Goal: Information Seeking & Learning: Find specific fact

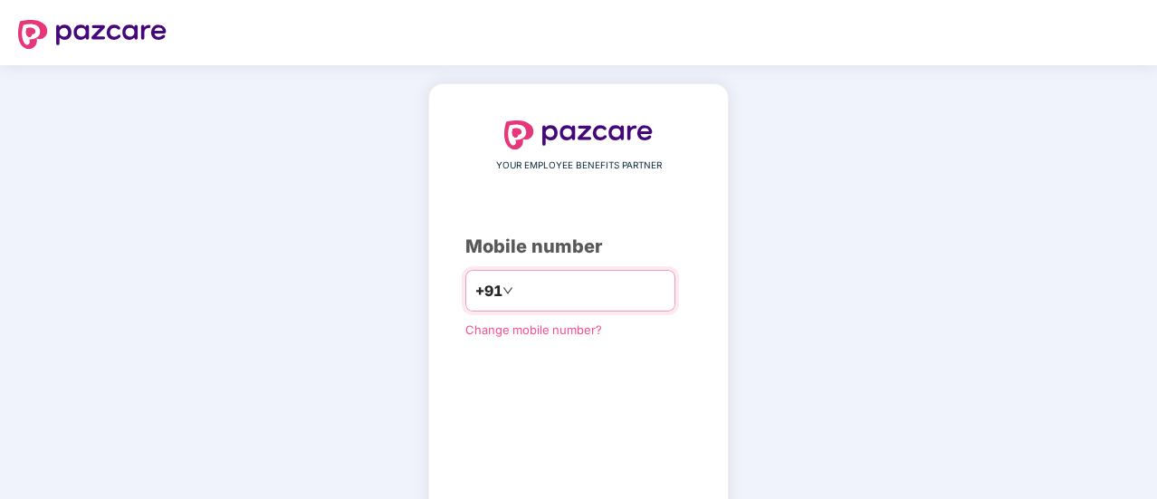
click at [540, 281] on input "number" at bounding box center [591, 290] width 148 height 29
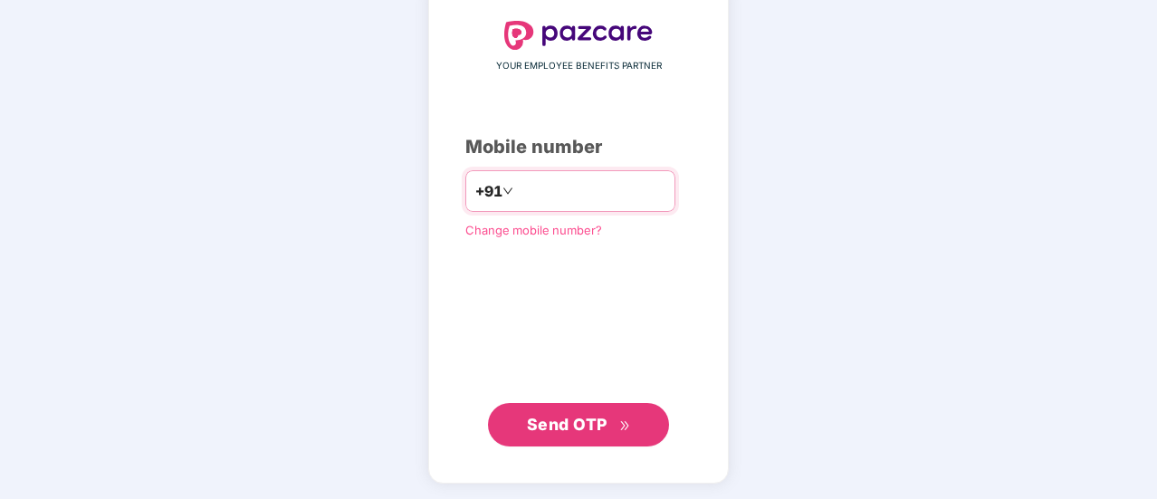
drag, startPoint x: 599, startPoint y: 186, endPoint x: 516, endPoint y: 177, distance: 83.9
click at [482, 177] on div "**********" at bounding box center [570, 191] width 210 height 42
click at [637, 197] on input "**********" at bounding box center [591, 191] width 148 height 29
type input "**********"
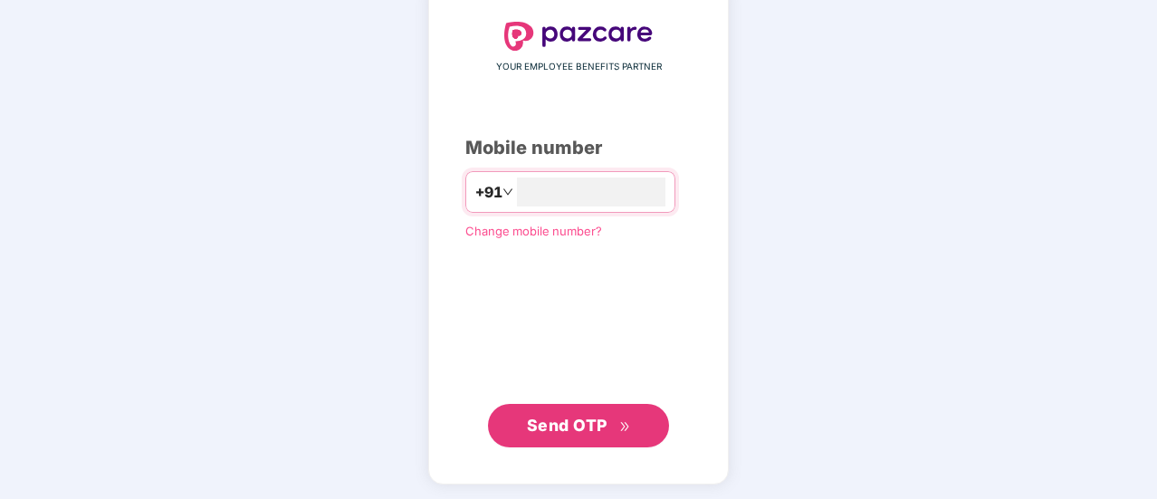
click at [603, 422] on span "Send OTP" at bounding box center [567, 425] width 81 height 19
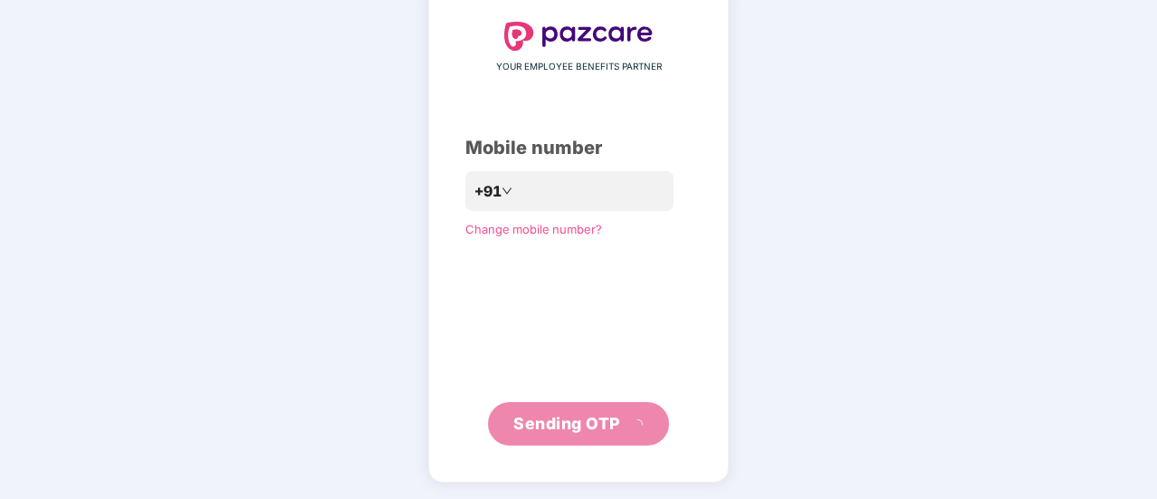
scroll to position [91, 0]
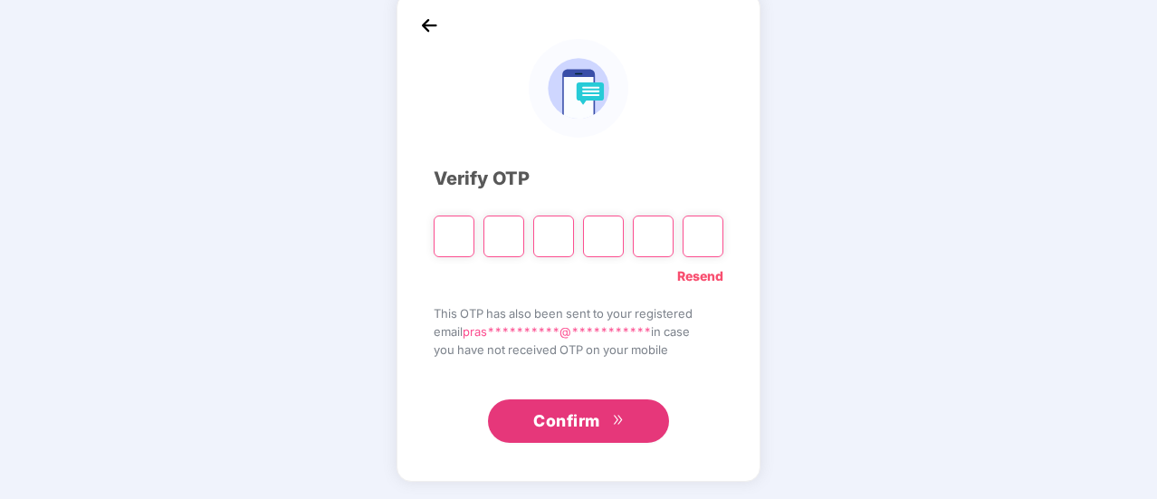
type input "*"
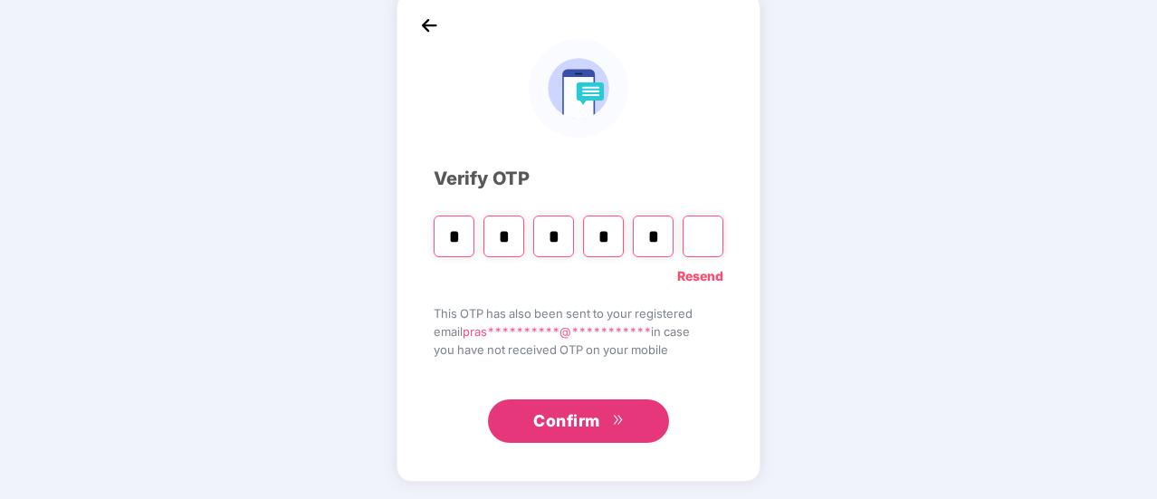
type input "*"
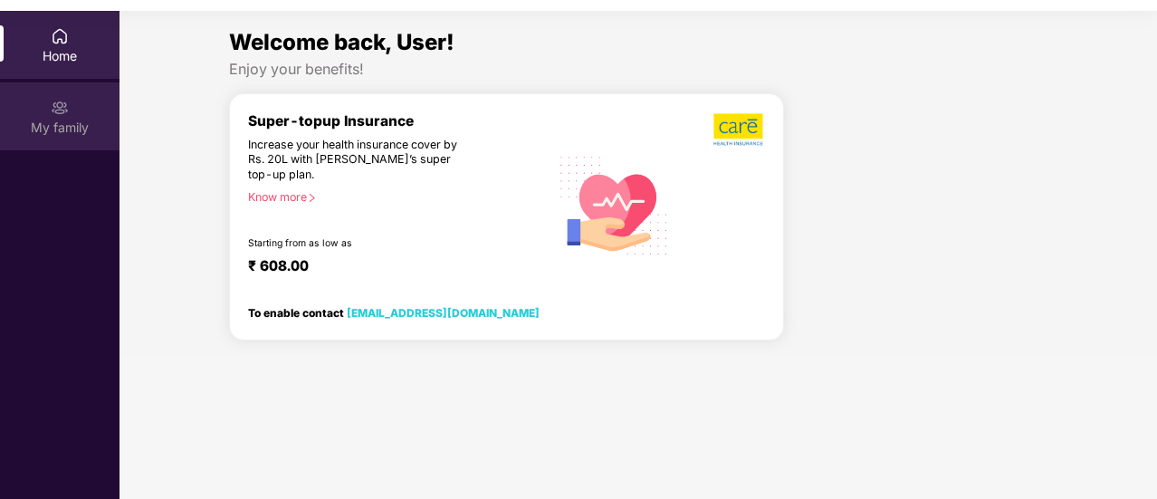
click at [75, 119] on div "My family" at bounding box center [60, 128] width 120 height 18
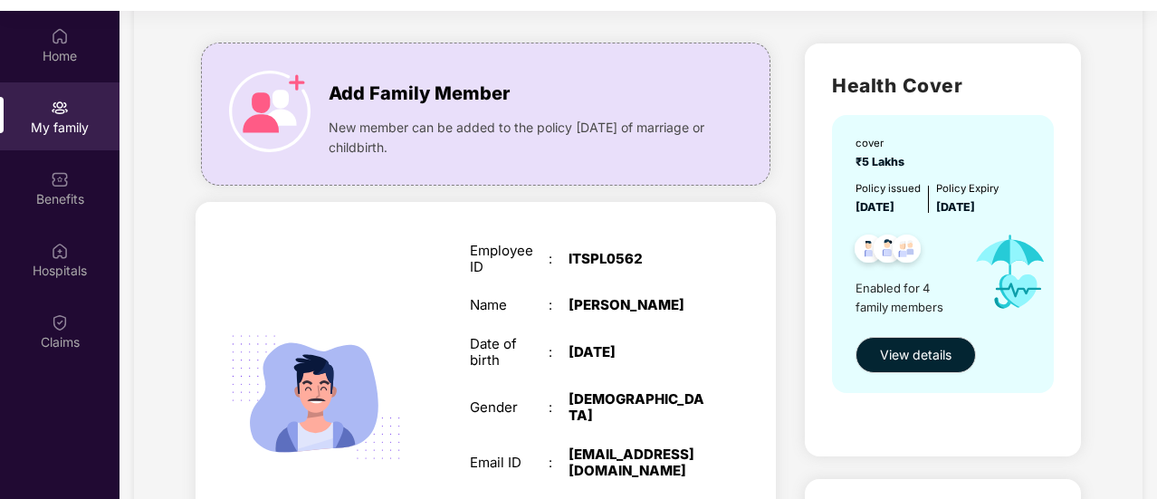
scroll to position [94, 0]
click at [913, 368] on button "View details" at bounding box center [916, 356] width 120 height 36
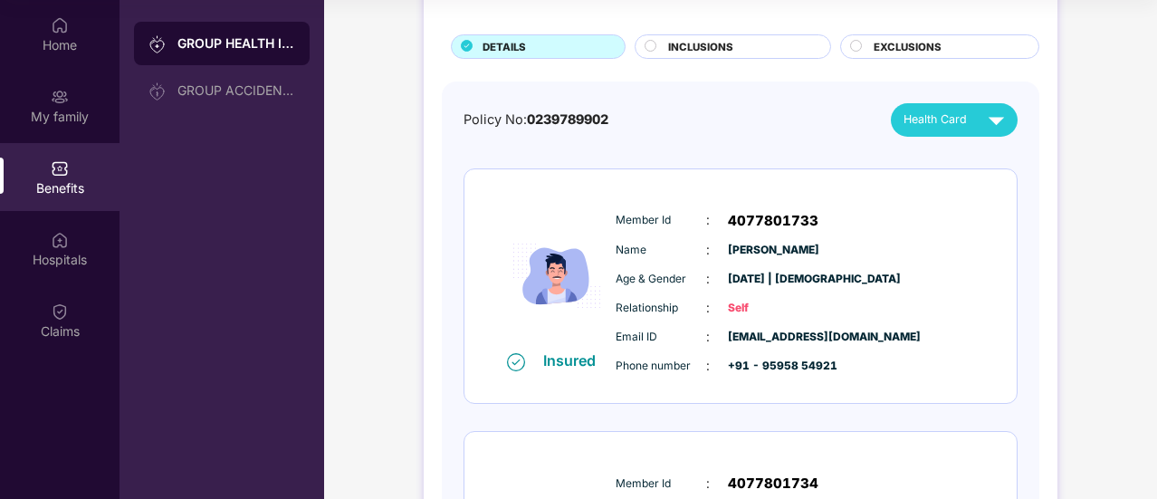
scroll to position [0, 0]
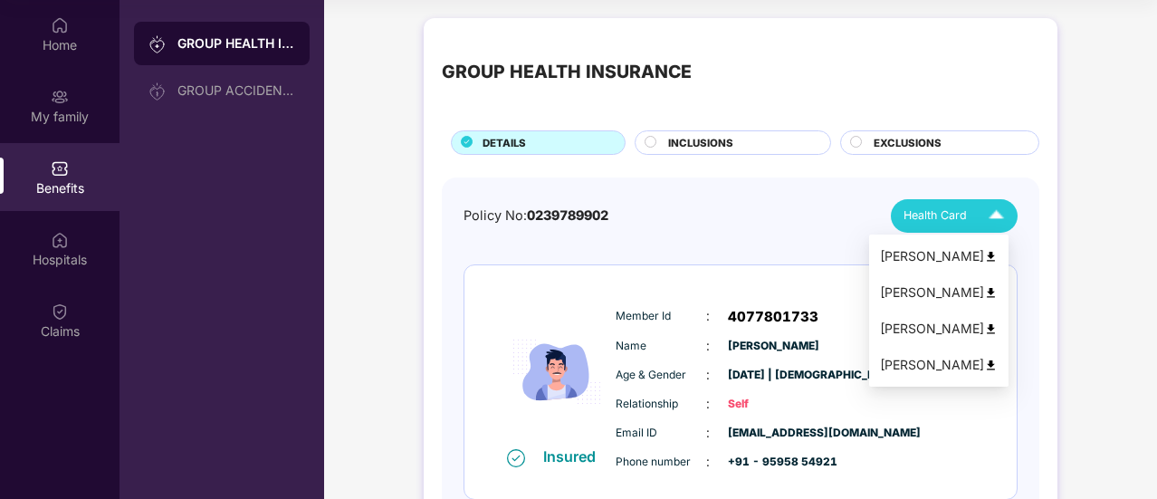
click at [990, 214] on img at bounding box center [996, 216] width 32 height 32
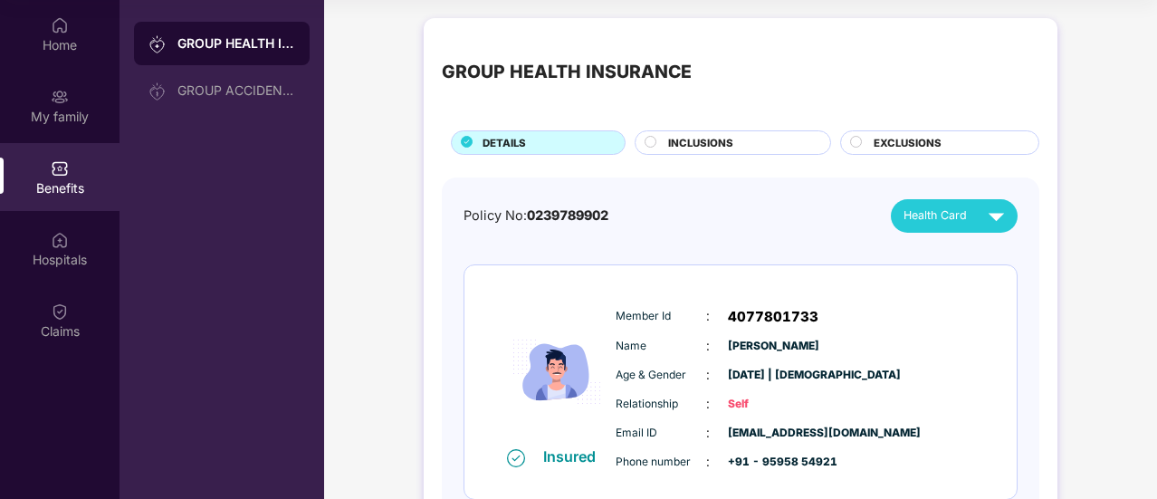
click at [720, 144] on span "INCLUSIONS" at bounding box center [700, 143] width 65 height 16
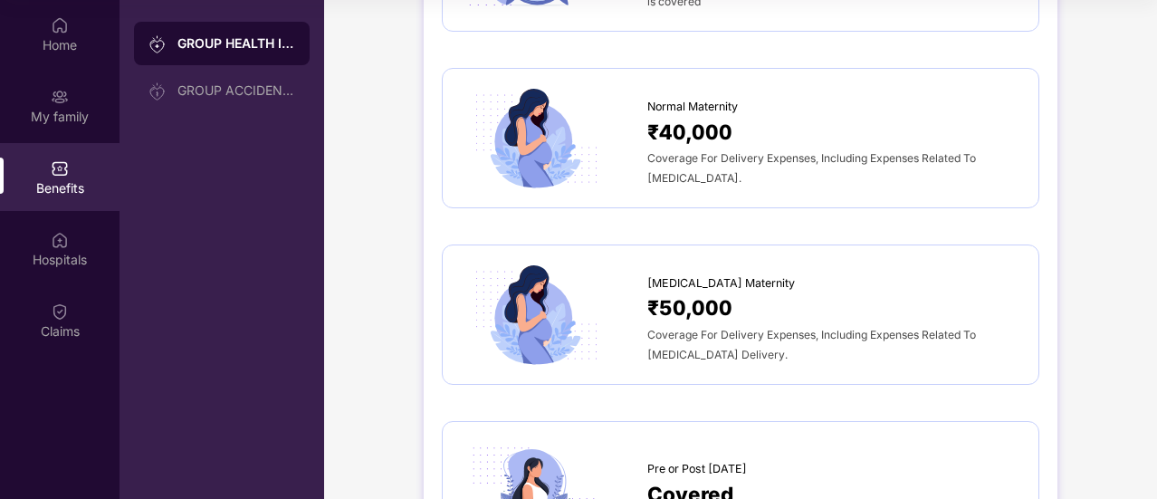
scroll to position [1840, 0]
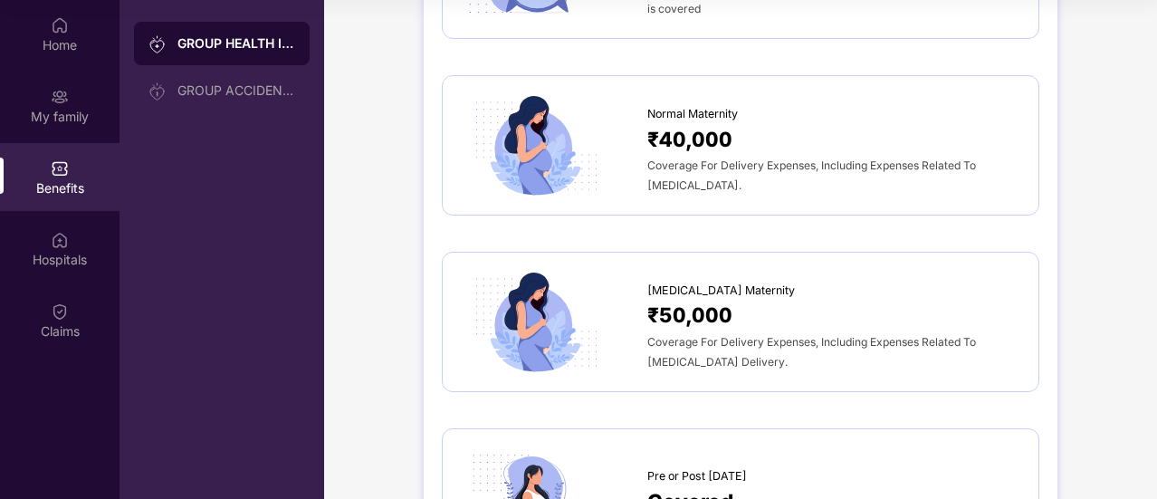
click at [663, 155] on div "Coverage For Delivery Expenses, Including Expenses Related To [MEDICAL_DATA]." at bounding box center [833, 175] width 373 height 40
click at [538, 124] on img at bounding box center [534, 145] width 147 height 102
click at [695, 335] on span "Coverage For Delivery Expenses, Including Expenses Related To [MEDICAL_DATA] De…" at bounding box center [811, 351] width 329 height 33
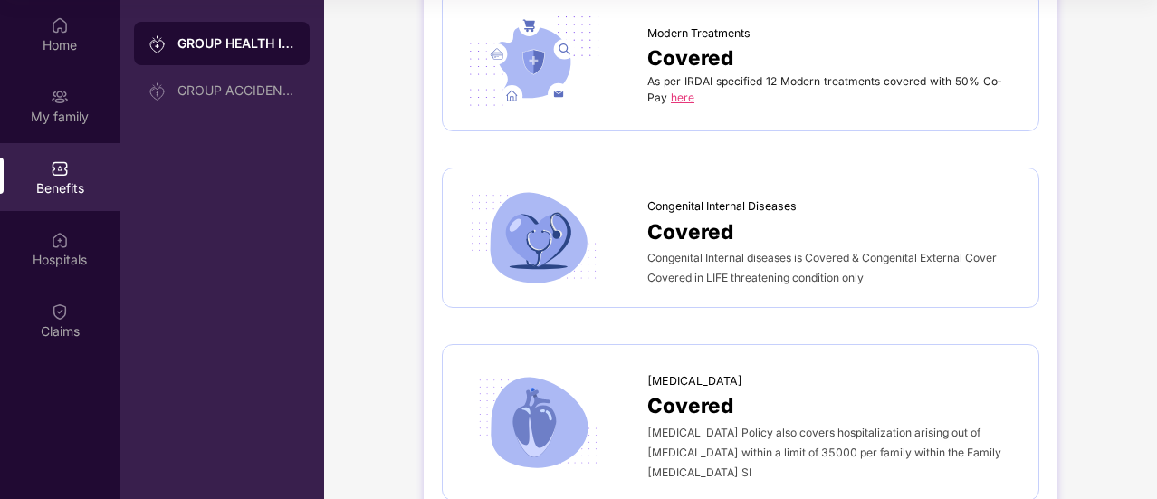
scroll to position [3530, 0]
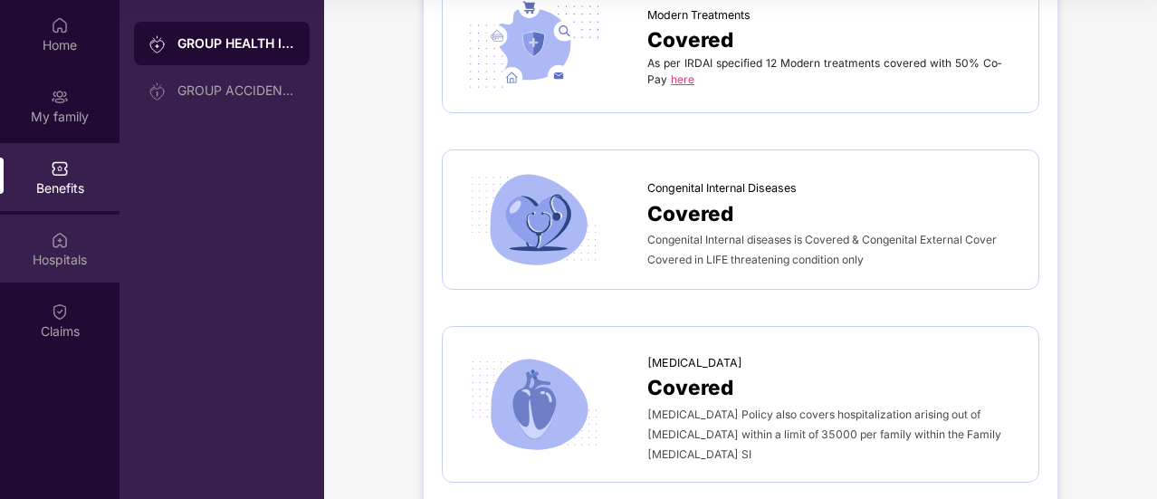
click at [65, 249] on div "Hospitals" at bounding box center [60, 249] width 120 height 68
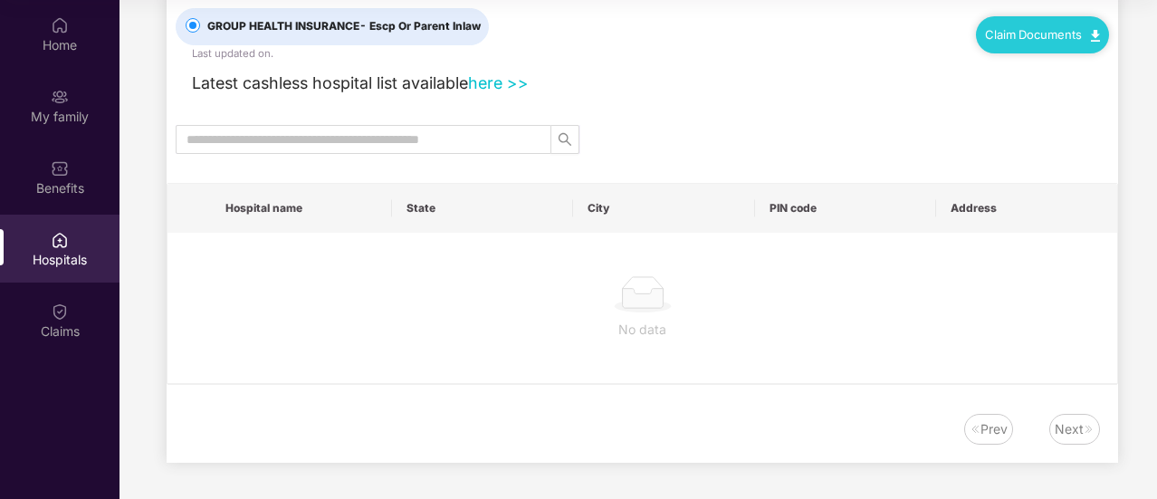
scroll to position [0, 0]
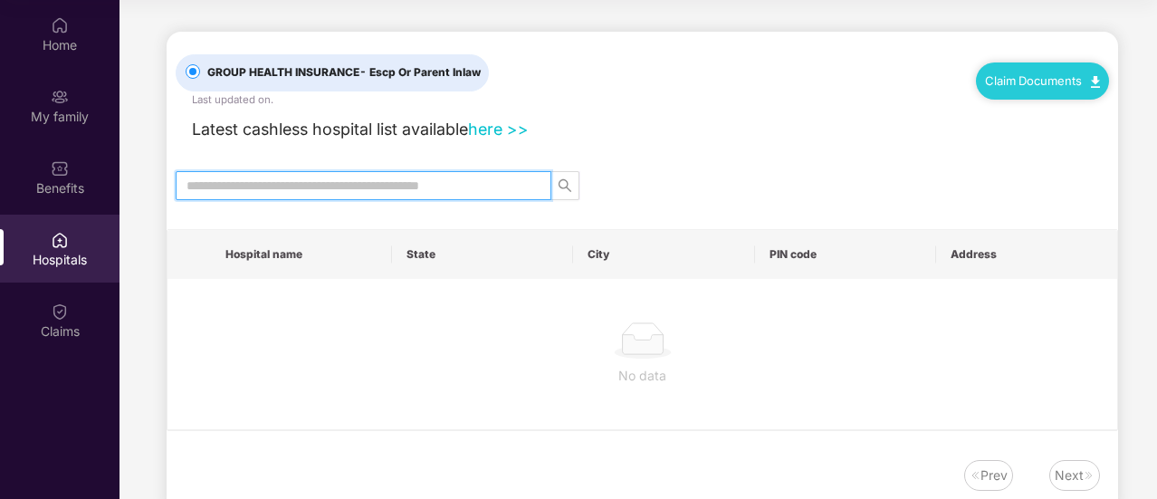
click at [317, 180] on input "text" at bounding box center [355, 186] width 339 height 20
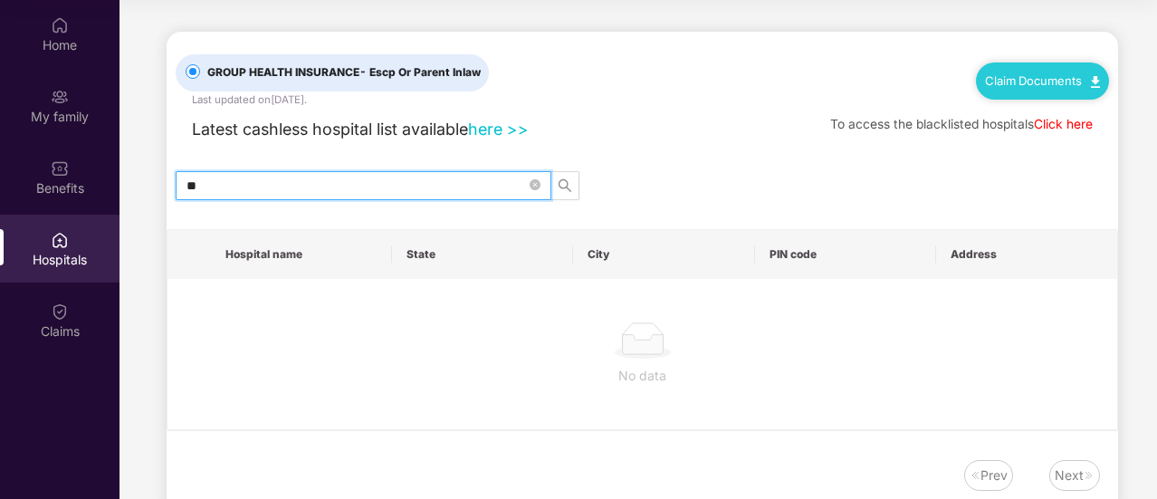
type input "*"
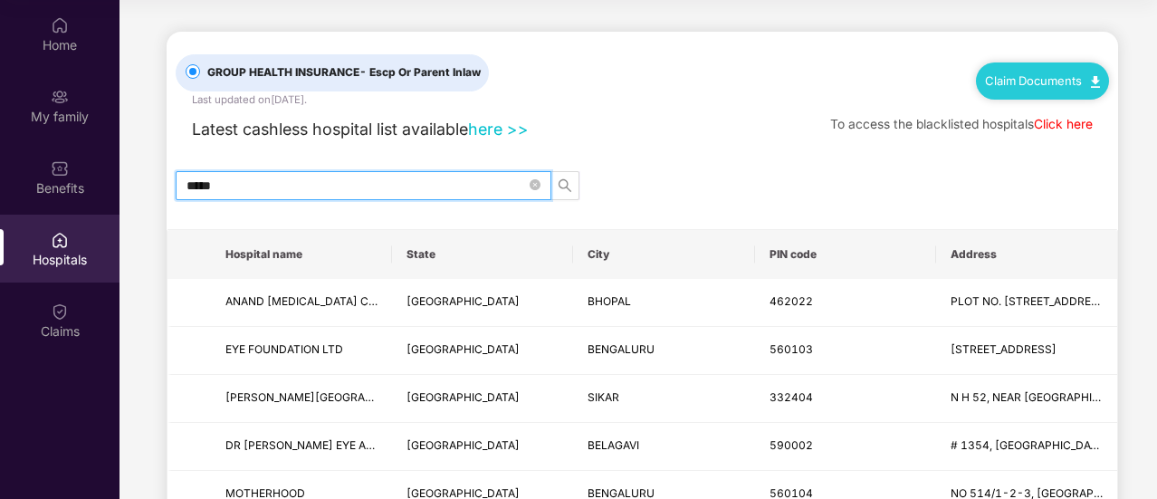
type input "******"
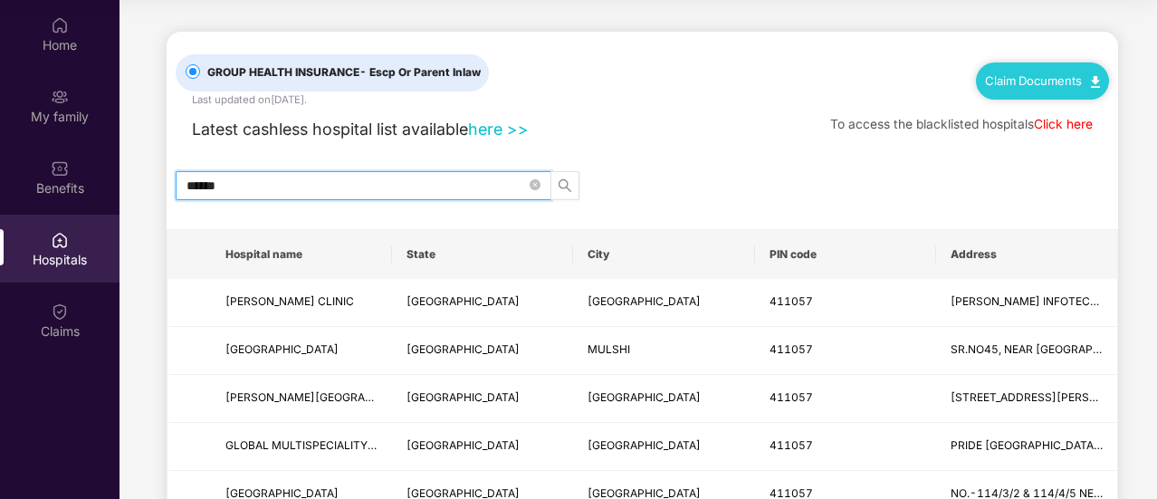
click at [562, 179] on icon "search" at bounding box center [565, 185] width 14 height 14
click at [535, 177] on span at bounding box center [535, 185] width 11 height 17
click at [462, 187] on input "text" at bounding box center [355, 186] width 339 height 20
type input "*********"
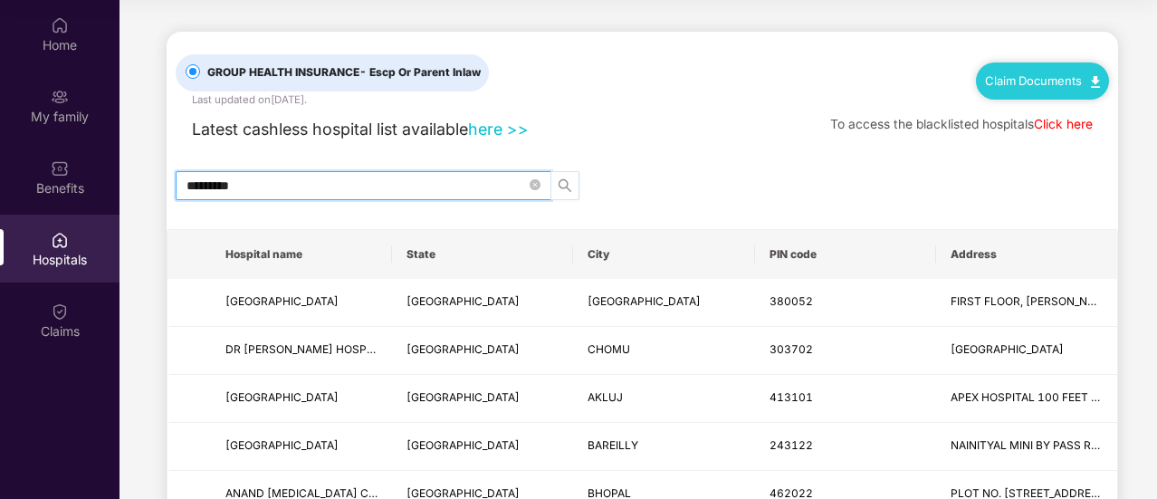
click at [570, 184] on icon "search" at bounding box center [565, 185] width 14 height 14
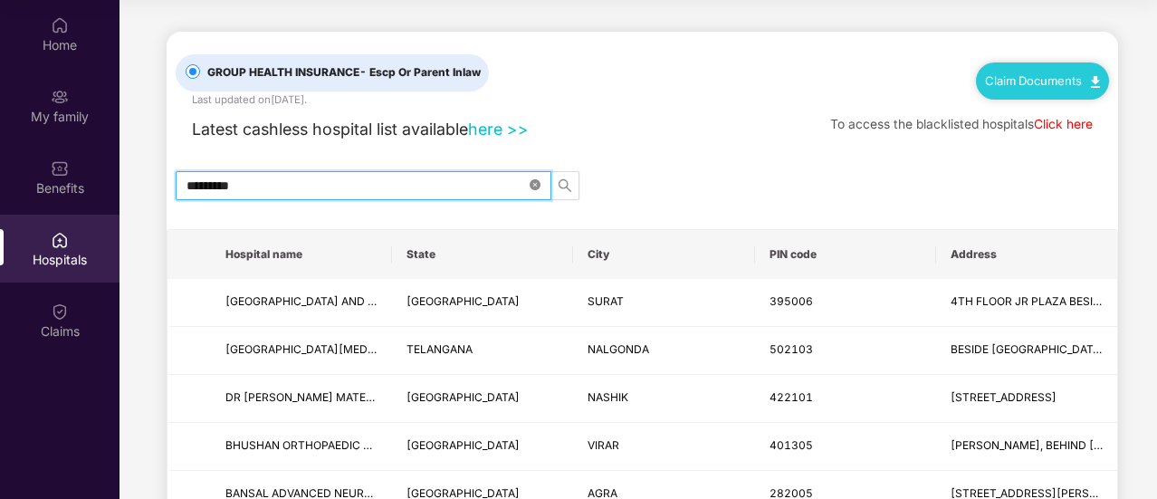
click at [540, 185] on icon "close-circle" at bounding box center [535, 184] width 11 height 11
click at [521, 185] on input "text" at bounding box center [355, 186] width 339 height 20
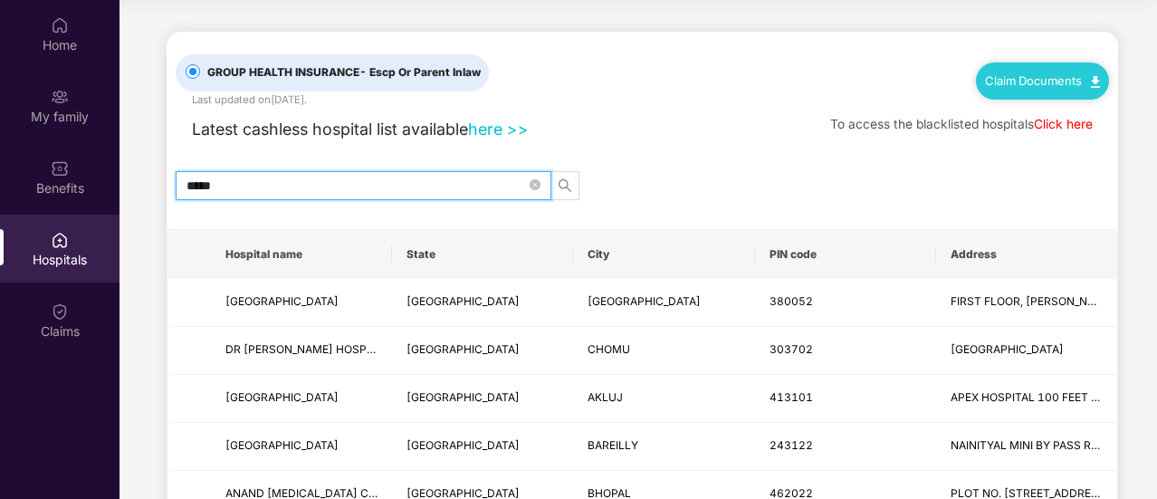
type input "******"
click at [560, 182] on icon "search" at bounding box center [565, 185] width 14 height 14
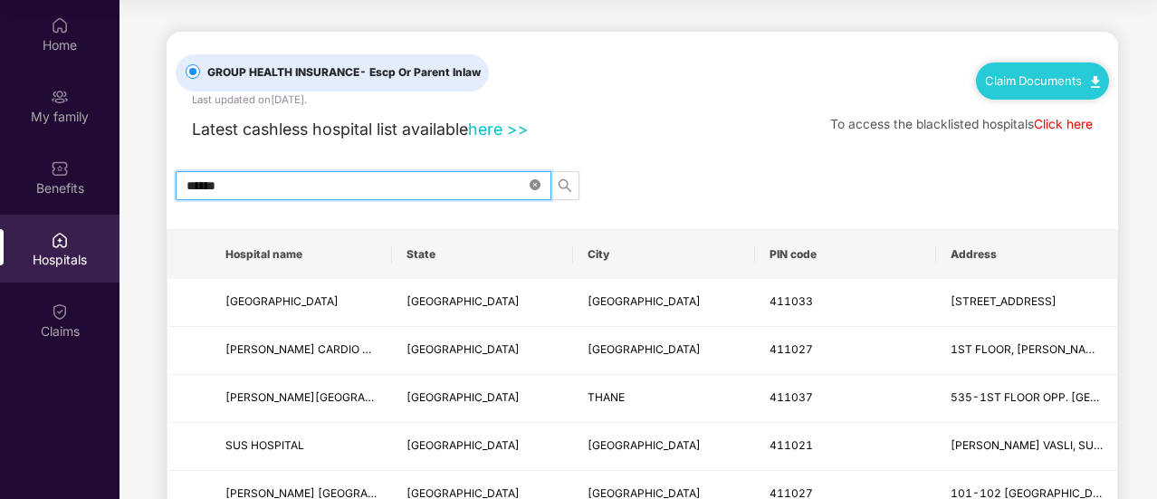
click at [539, 186] on icon "close-circle" at bounding box center [535, 184] width 11 height 11
click at [503, 122] on link "here >>" at bounding box center [498, 129] width 61 height 19
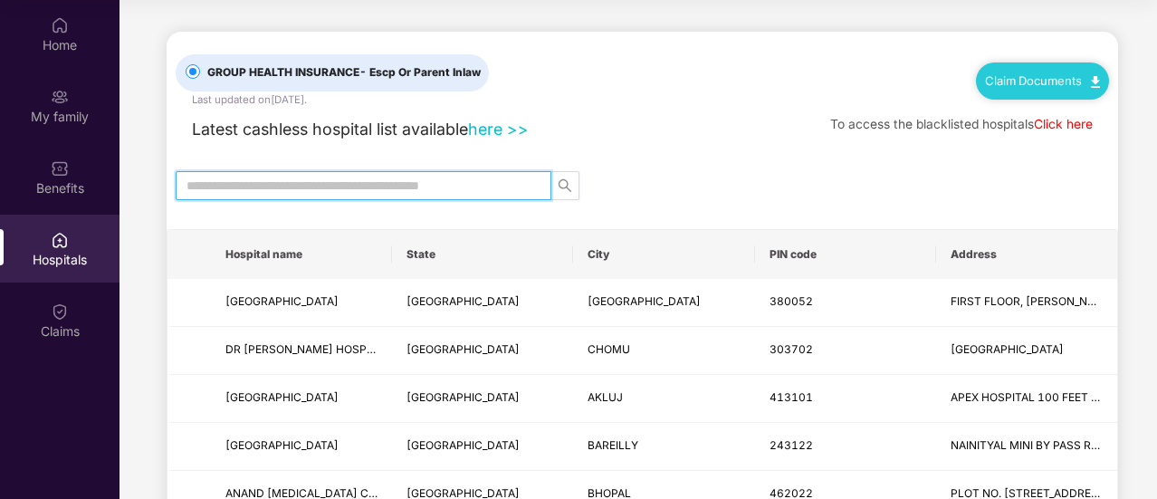
click at [386, 180] on input "text" at bounding box center [355, 186] width 339 height 20
click at [461, 185] on input "text" at bounding box center [355, 186] width 339 height 20
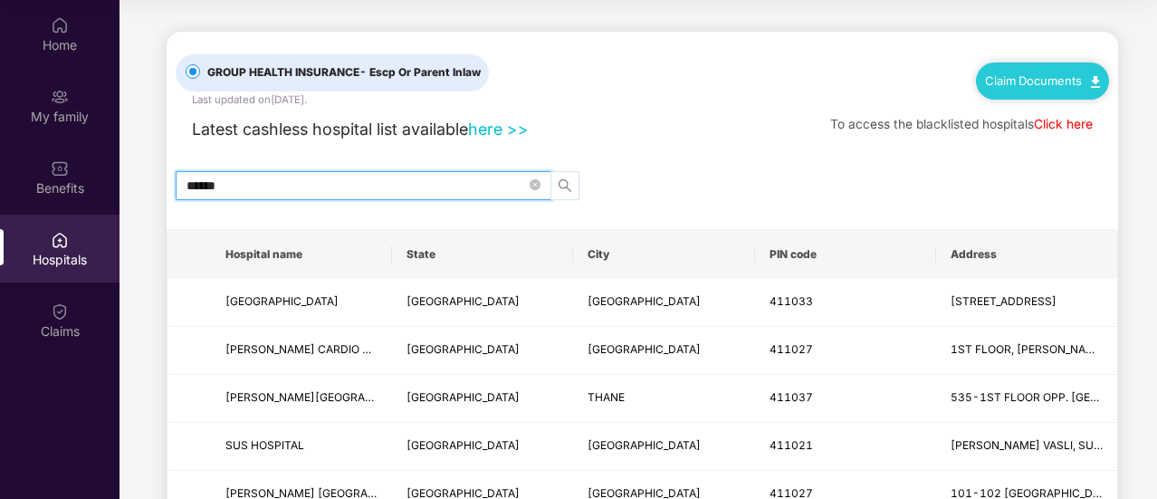
click at [567, 184] on icon "search" at bounding box center [565, 185] width 13 height 13
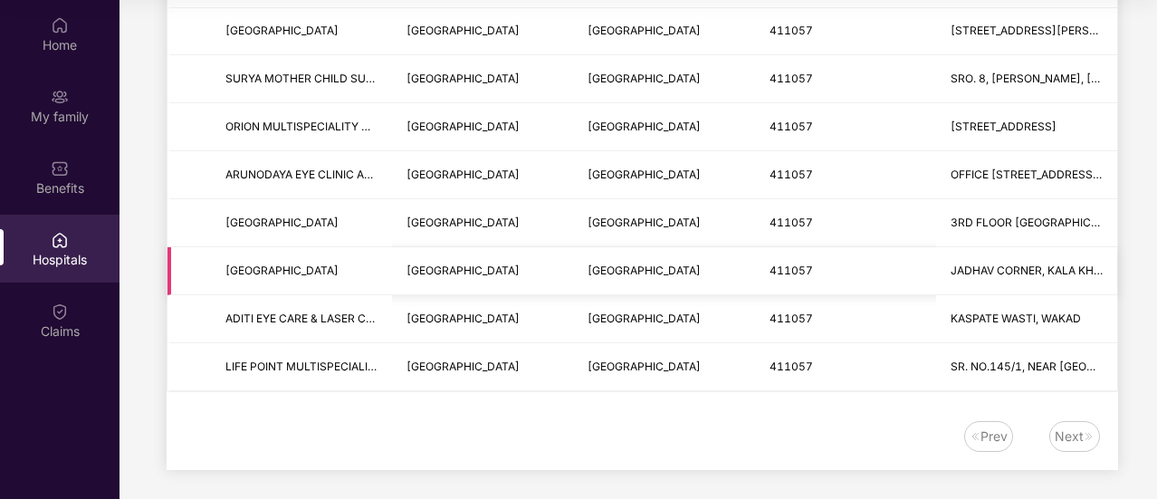
scroll to position [642, 0]
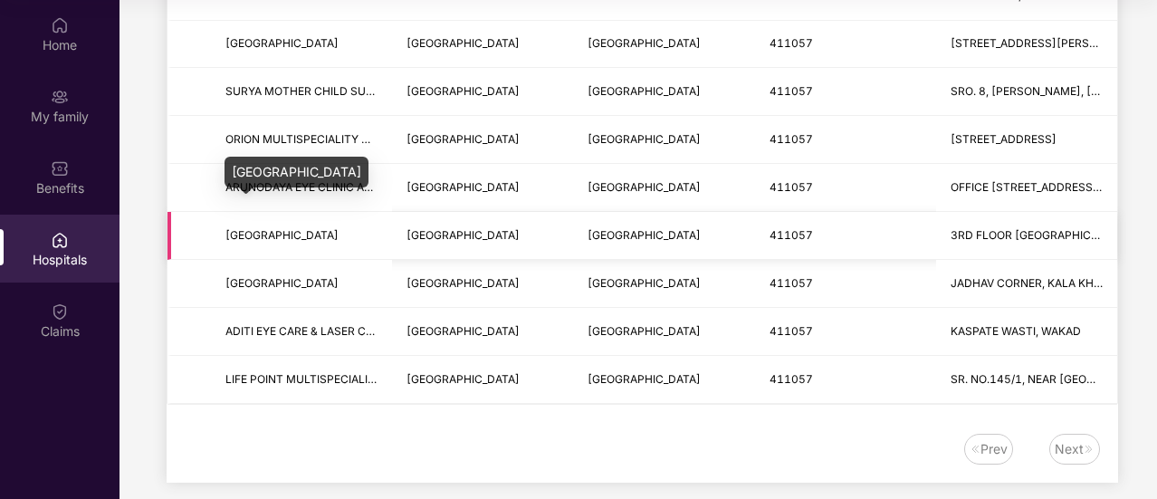
type input "******"
click at [298, 234] on span "[GEOGRAPHIC_DATA]" at bounding box center [281, 235] width 113 height 14
click at [255, 228] on span "[GEOGRAPHIC_DATA]" at bounding box center [281, 235] width 113 height 14
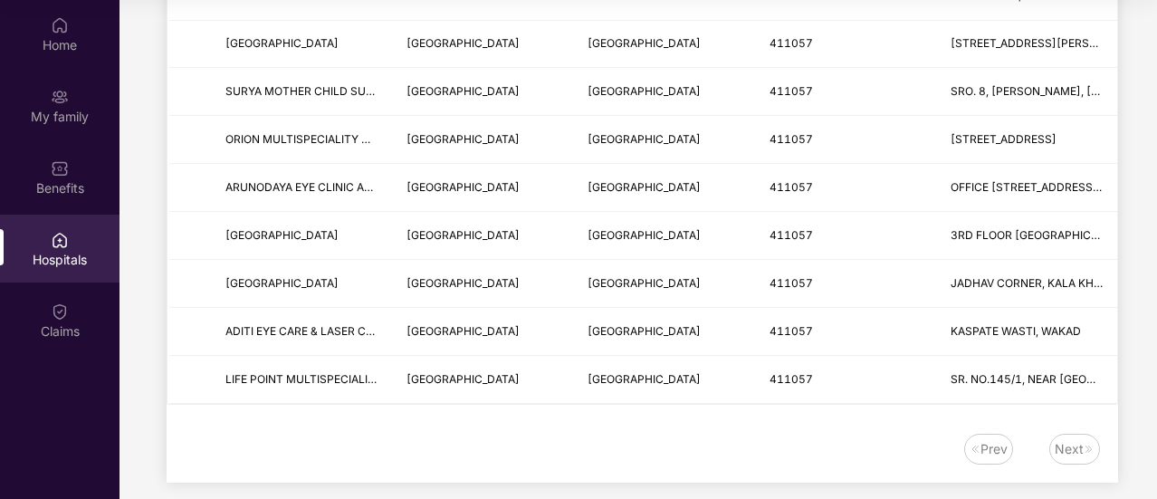
click at [1074, 463] on div "Prev Next" at bounding box center [642, 458] width 951 height 49
click at [1072, 449] on div "Next" at bounding box center [1069, 449] width 29 height 20
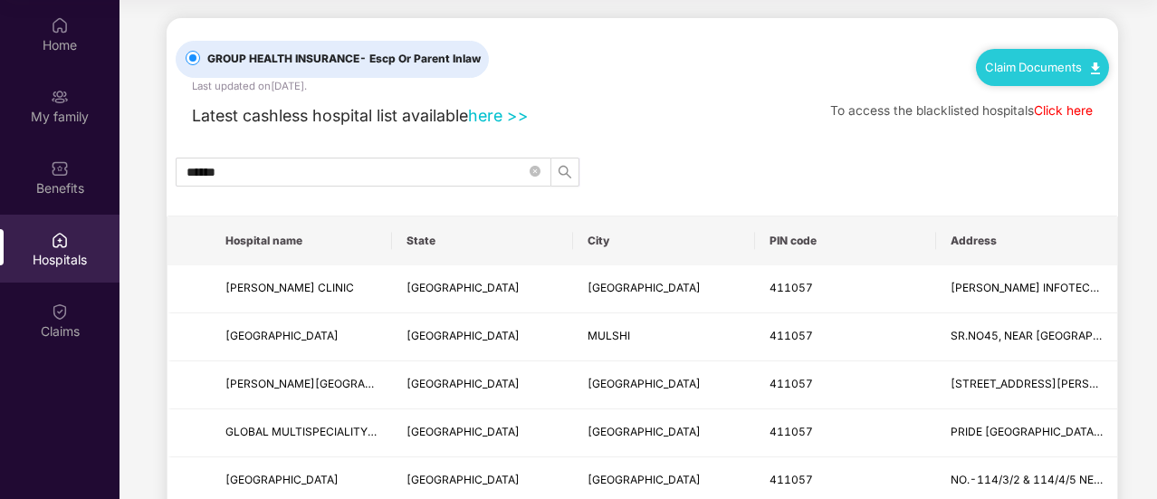
scroll to position [0, 0]
